Goal: Complete application form: Complete application form

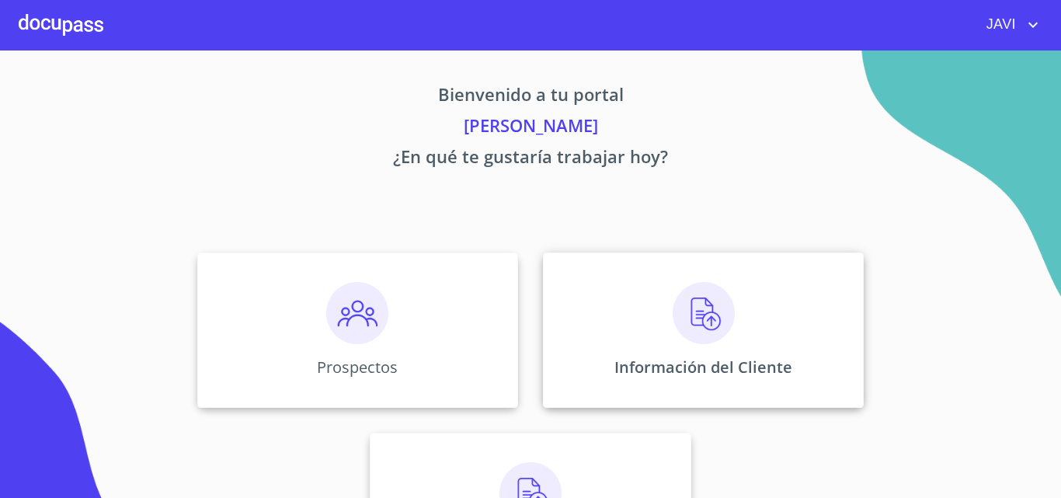
click at [698, 309] on img at bounding box center [704, 313] width 62 height 62
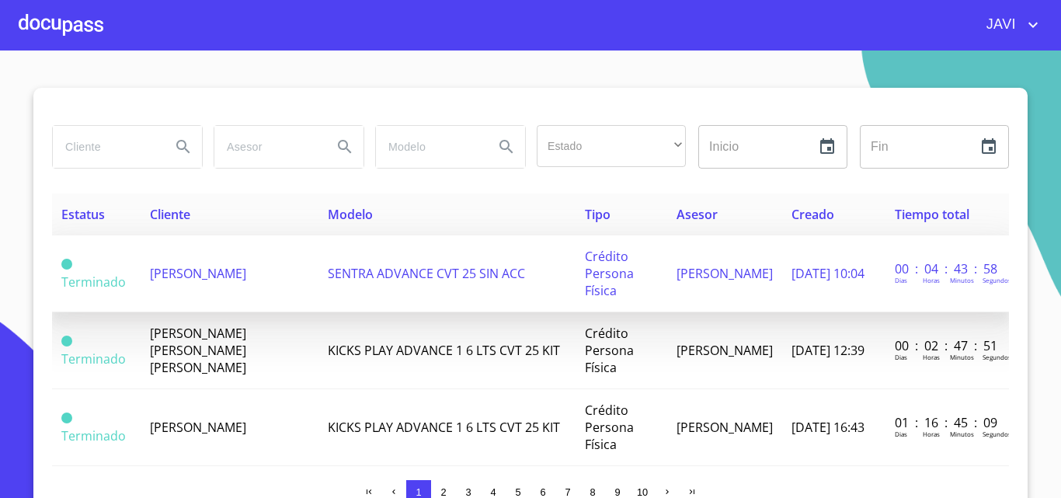
click at [197, 273] on span "[PERSON_NAME]" at bounding box center [198, 273] width 96 height 17
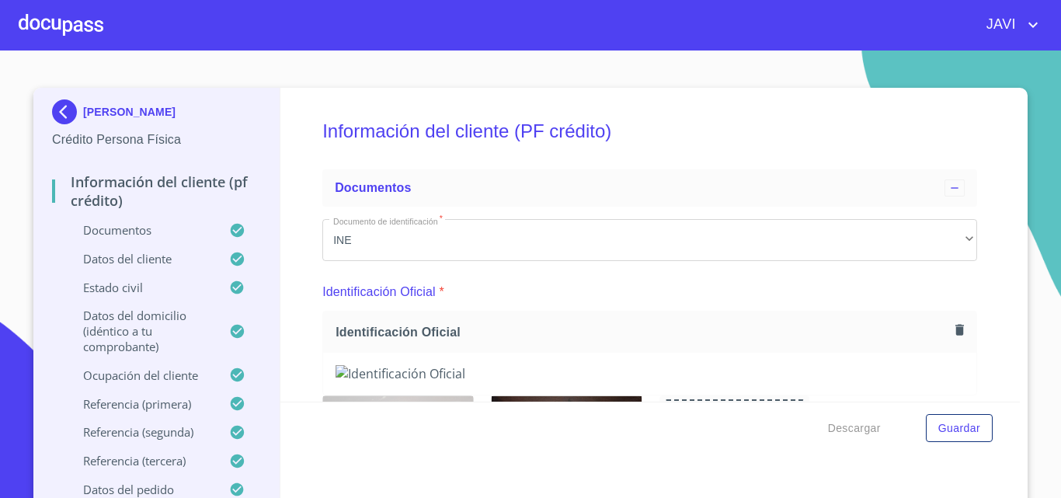
click at [956, 334] on icon "button" at bounding box center [960, 329] width 9 height 11
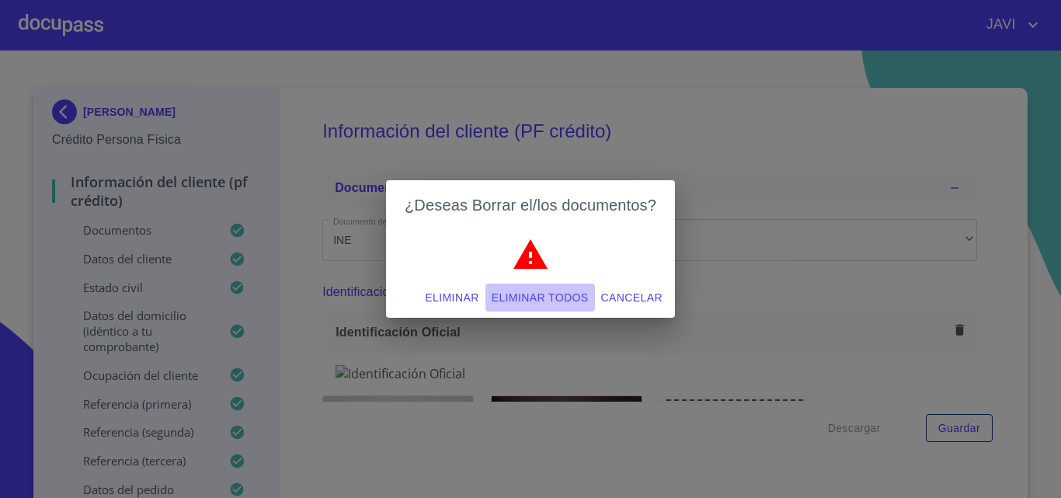
click at [538, 294] on span "Eliminar todos" at bounding box center [540, 297] width 97 height 19
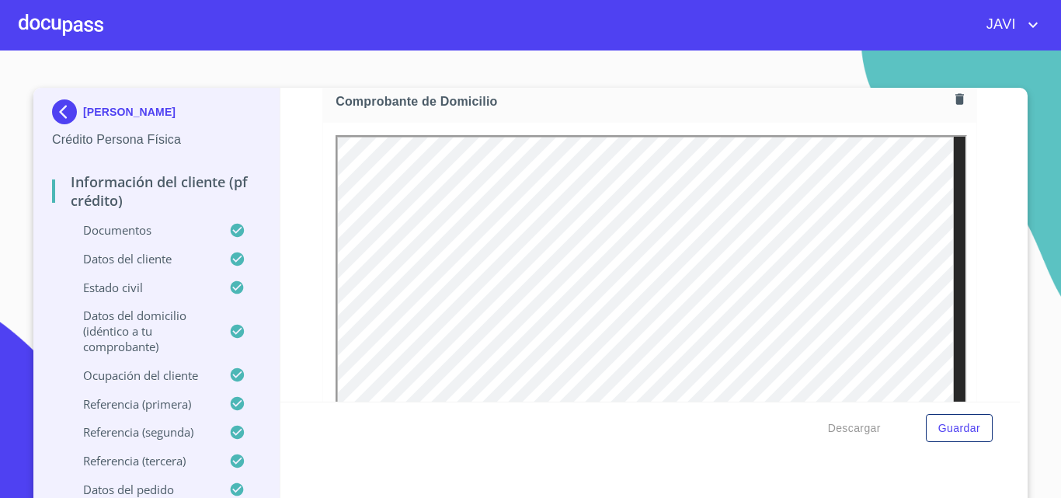
scroll to position [544, 0]
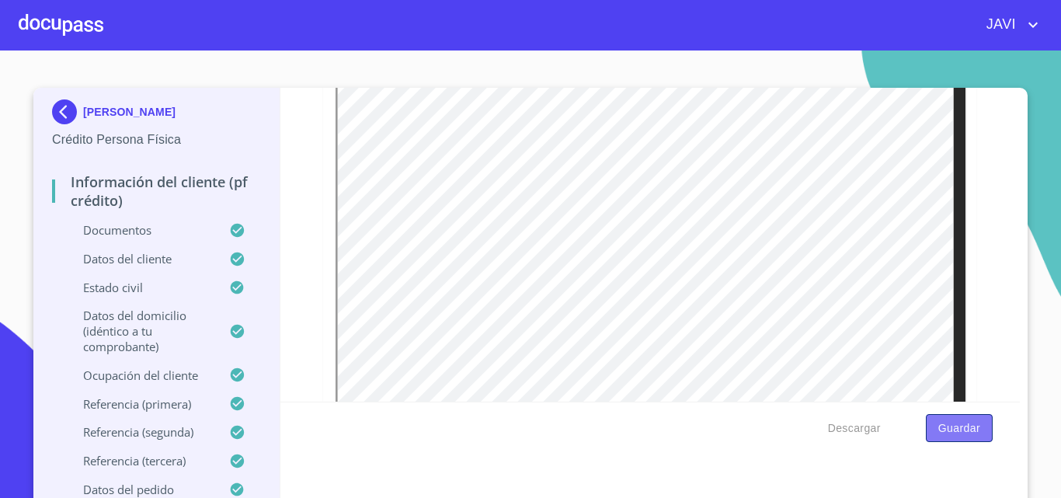
click at [944, 432] on span "Guardar" at bounding box center [960, 428] width 42 height 19
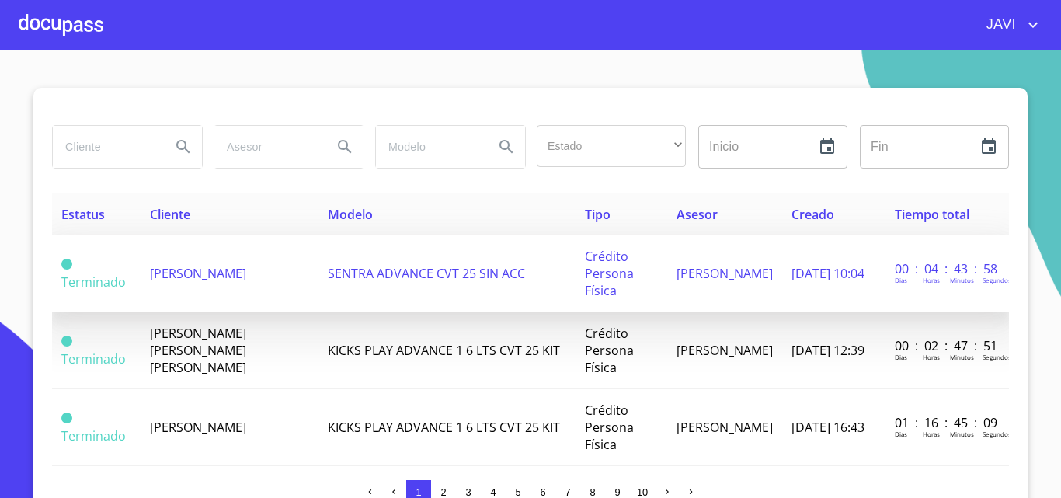
click at [388, 274] on span "SENTRA ADVANCE CVT 25 SIN ACC" at bounding box center [426, 273] width 197 height 17
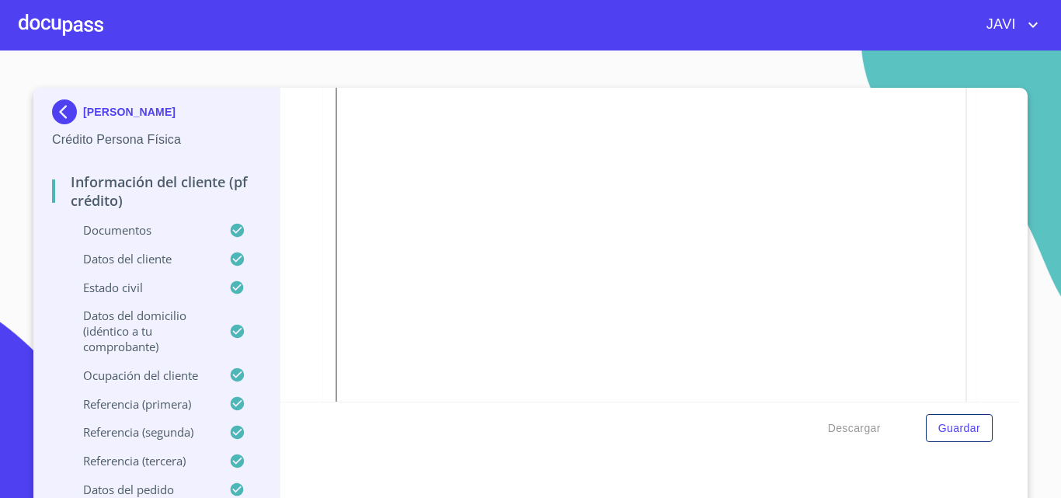
scroll to position [622, 0]
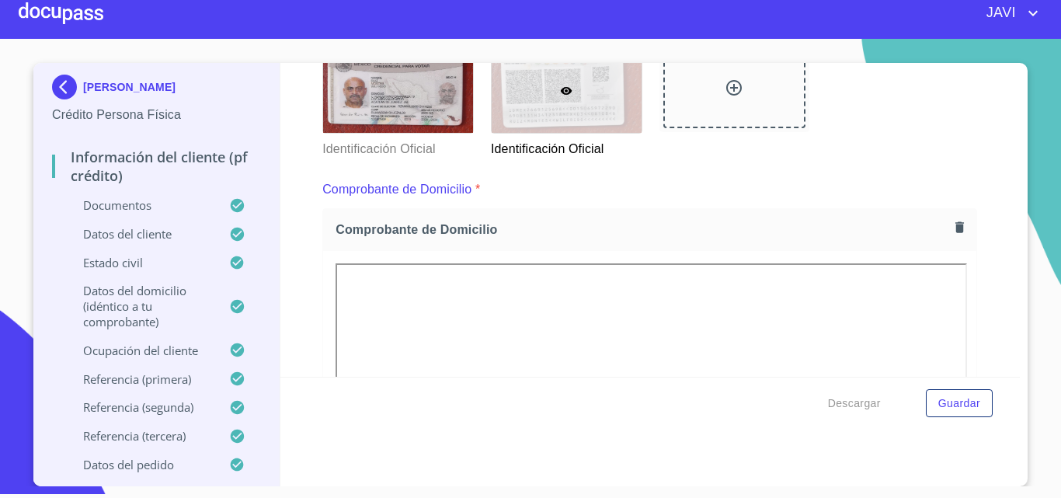
scroll to position [341, 0]
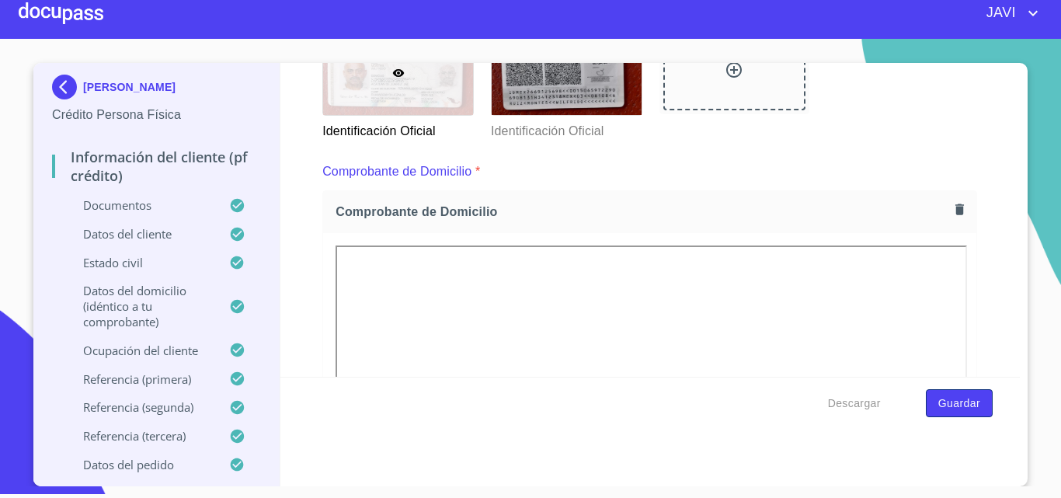
click at [949, 398] on span "Guardar" at bounding box center [960, 403] width 42 height 19
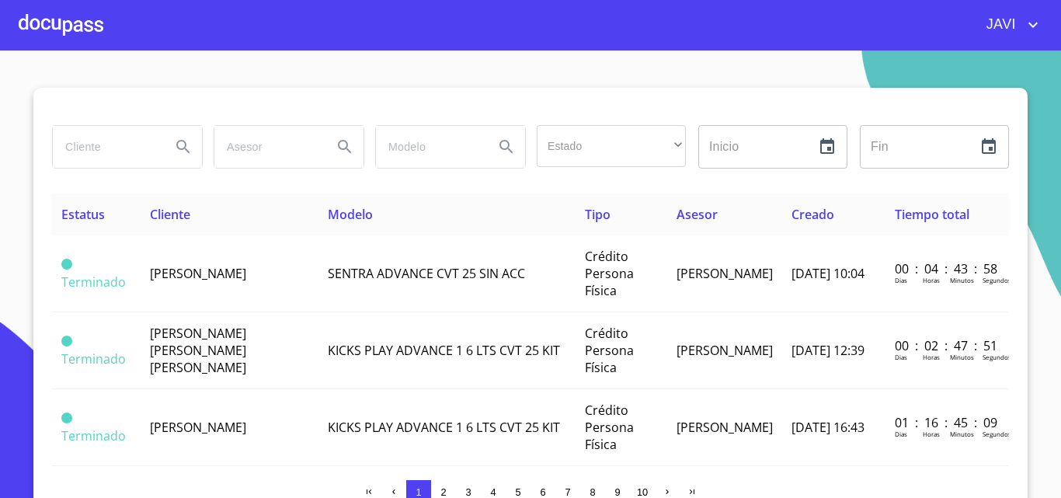
click at [54, 25] on div at bounding box center [61, 25] width 85 height 50
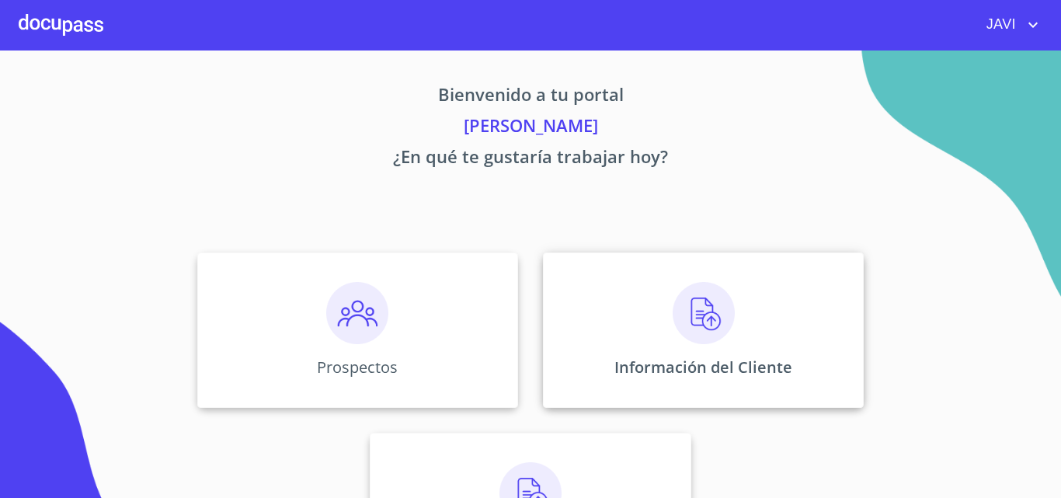
click at [701, 309] on img at bounding box center [704, 313] width 62 height 62
